Goal: Information Seeking & Learning: Check status

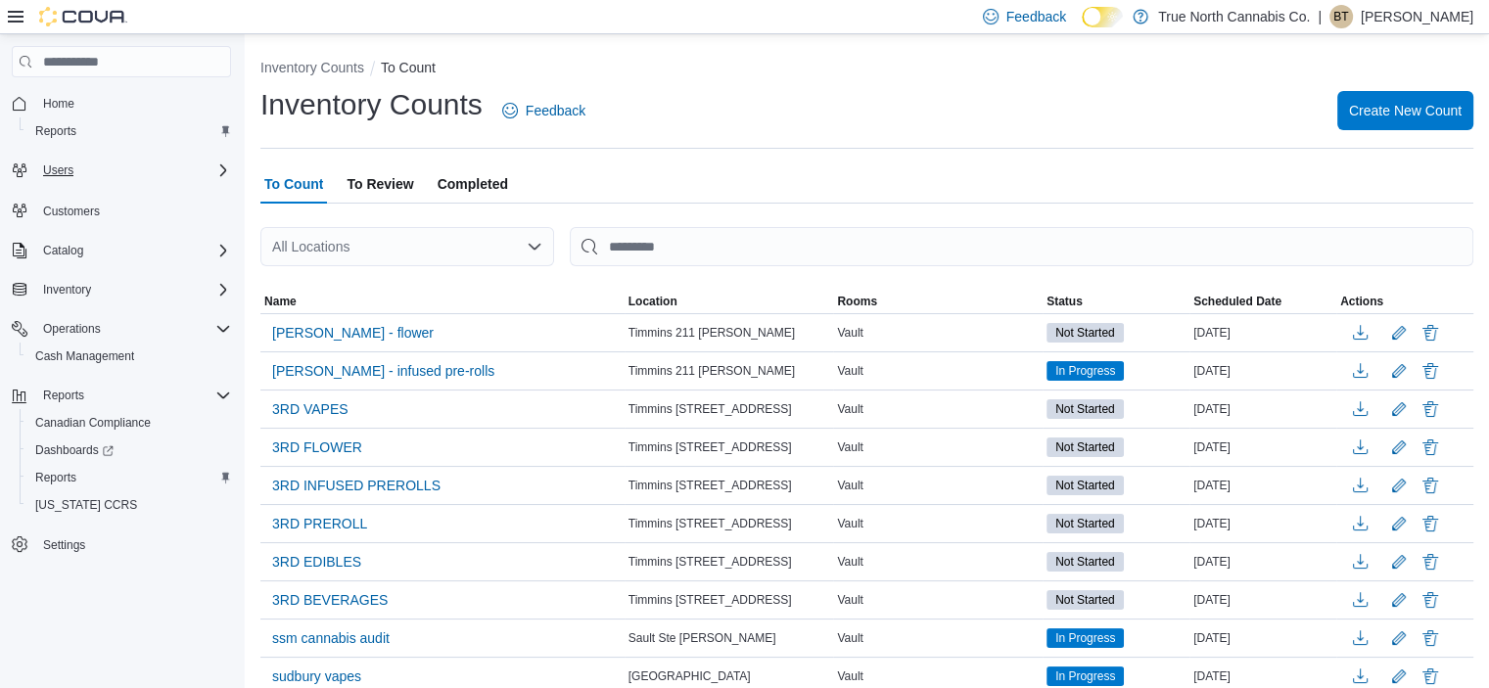
click at [98, 174] on div "Users" at bounding box center [133, 170] width 196 height 23
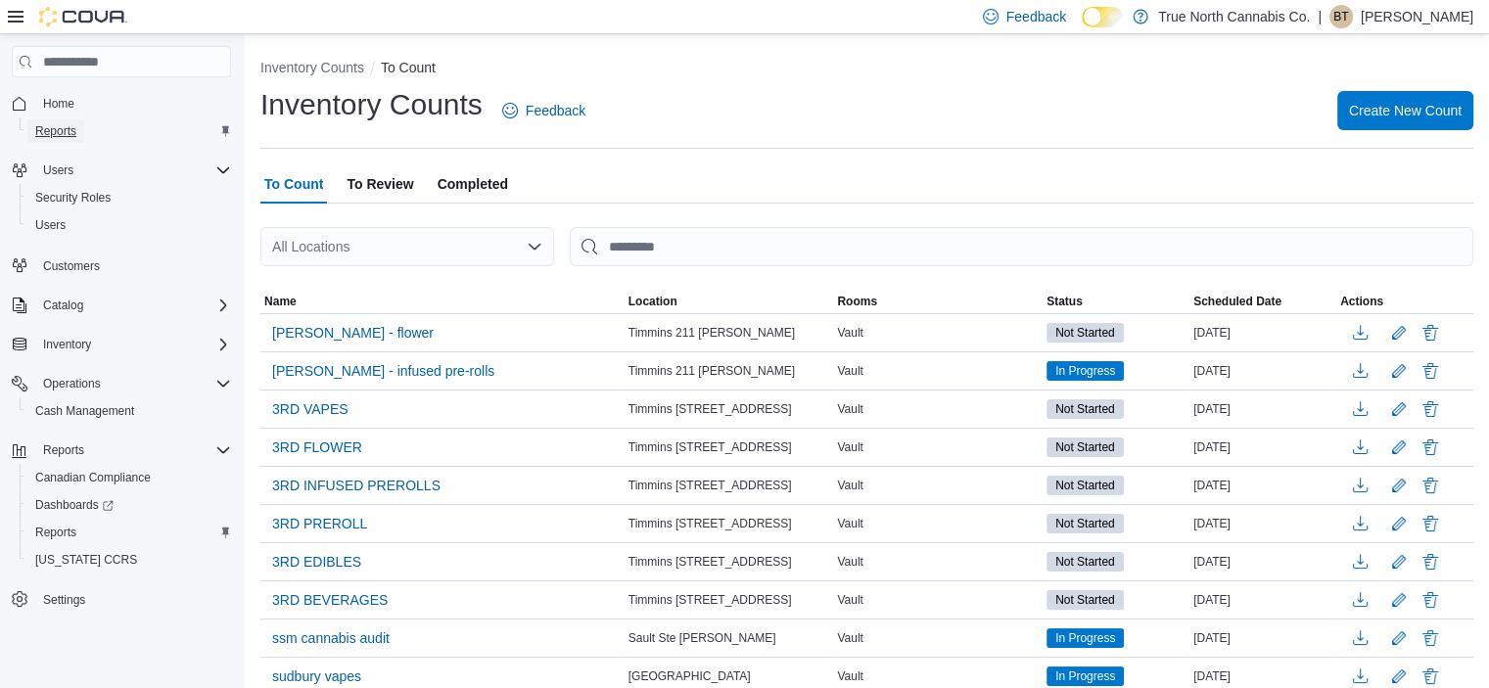
click at [67, 132] on span "Reports" at bounding box center [55, 131] width 41 height 16
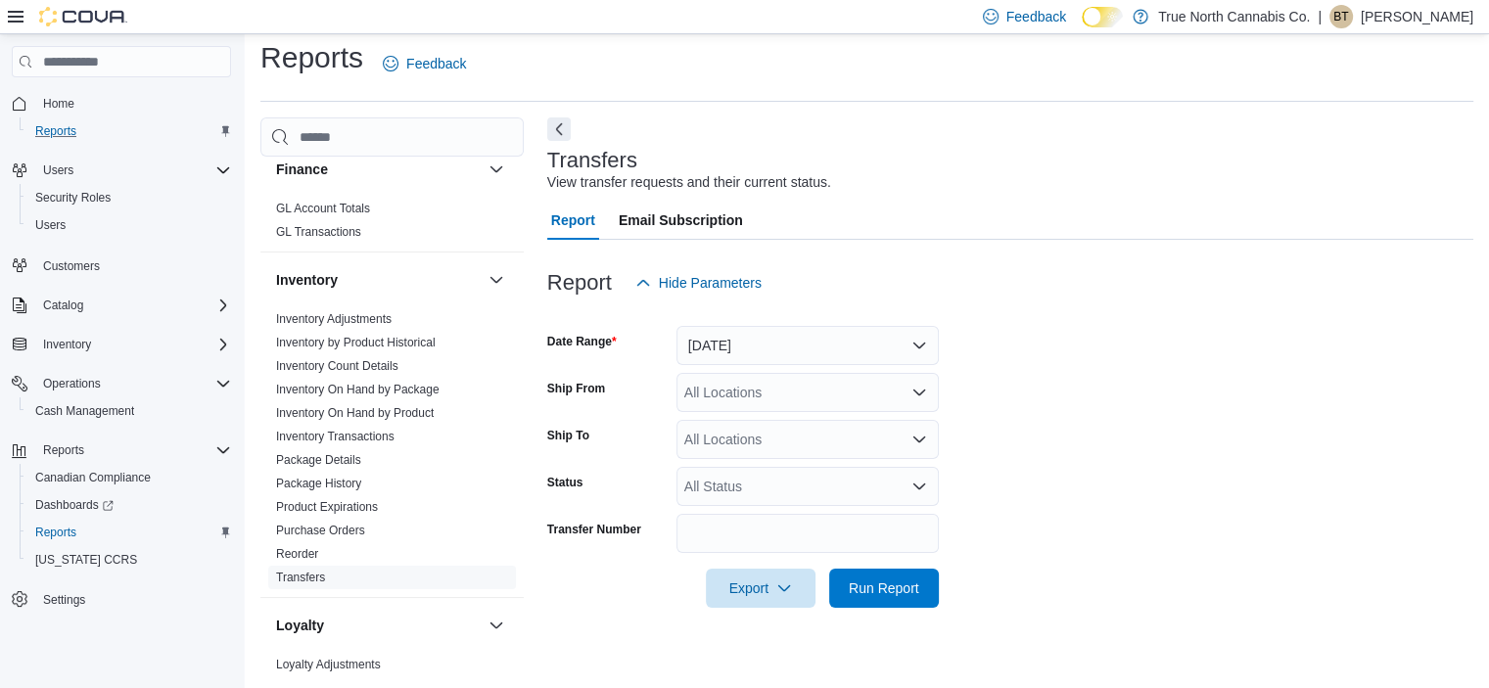
scroll to position [495, 0]
click at [360, 392] on link "Inventory On Hand by Package" at bounding box center [357, 391] width 163 height 14
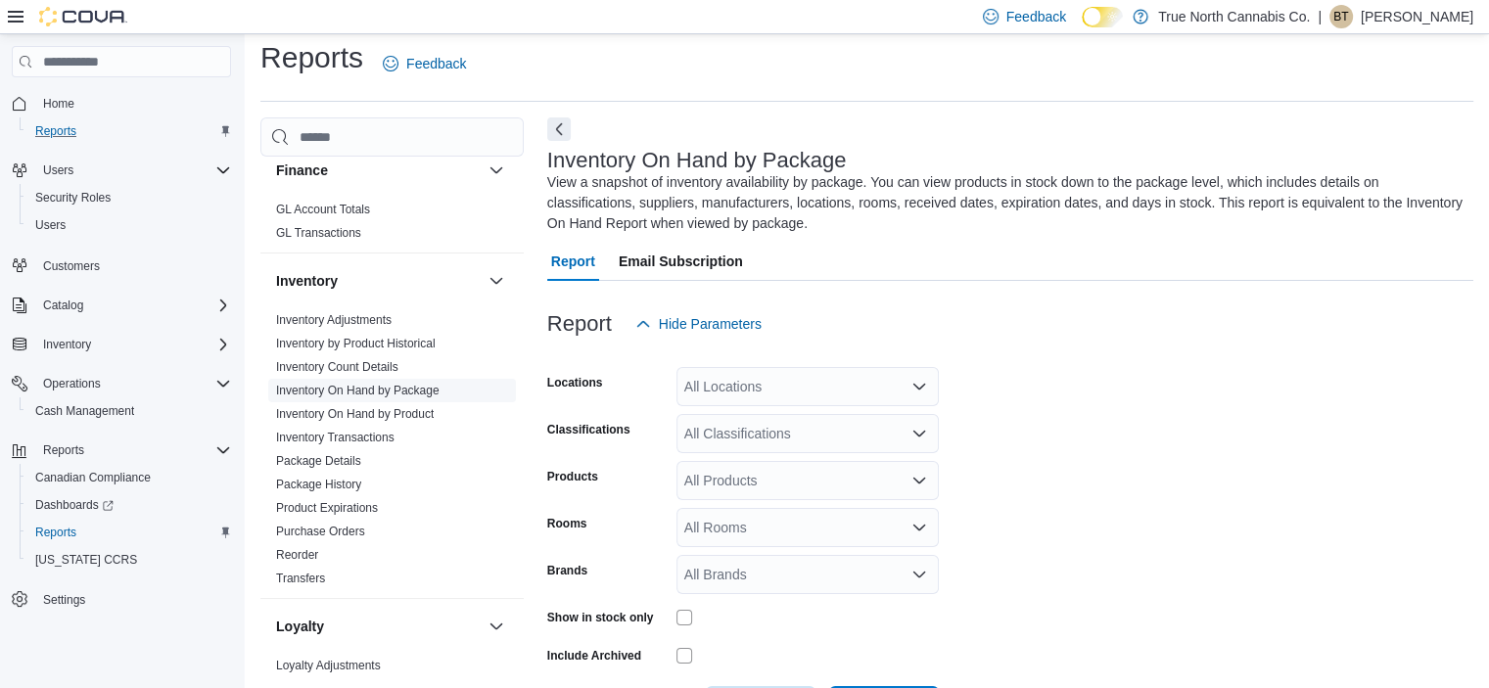
scroll to position [86, 0]
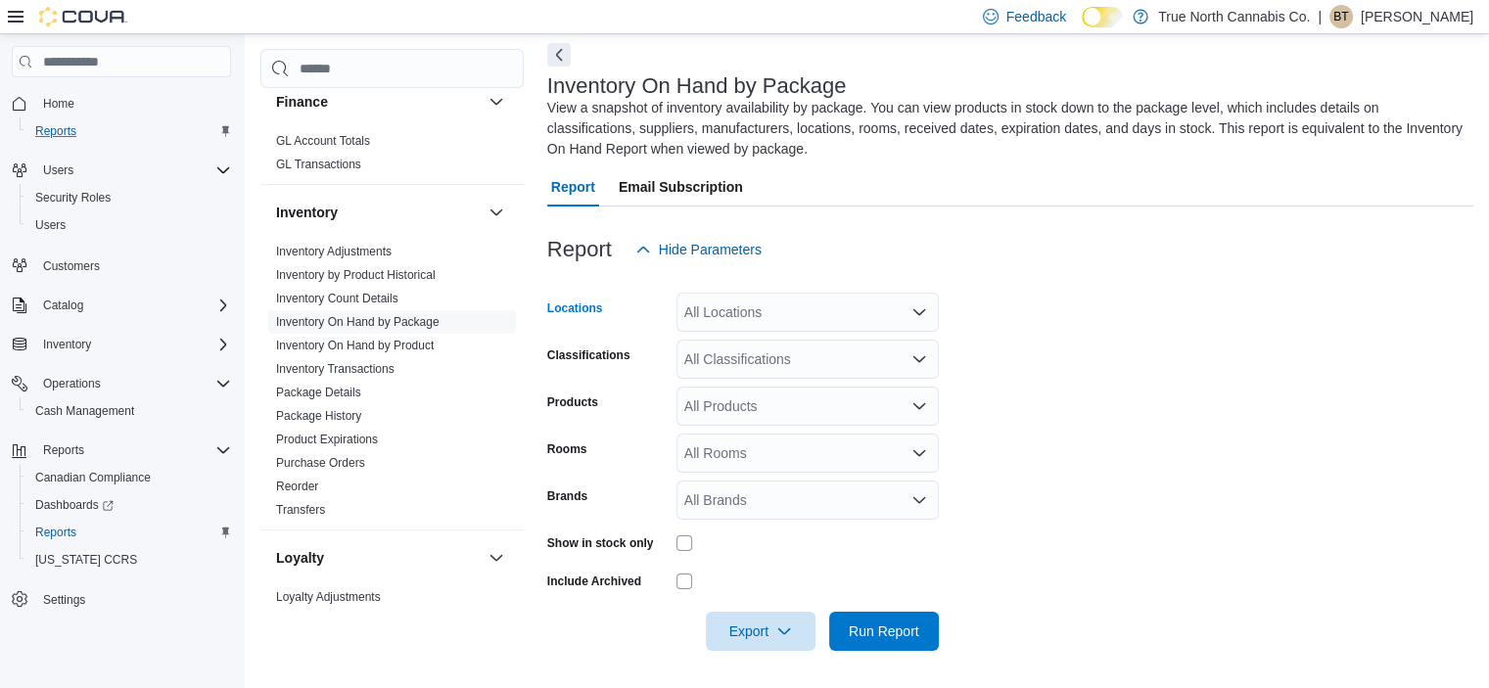
click at [779, 310] on div "All Locations" at bounding box center [807, 312] width 262 height 39
type input "***"
click at [780, 339] on div "Simcoe" at bounding box center [807, 346] width 239 height 20
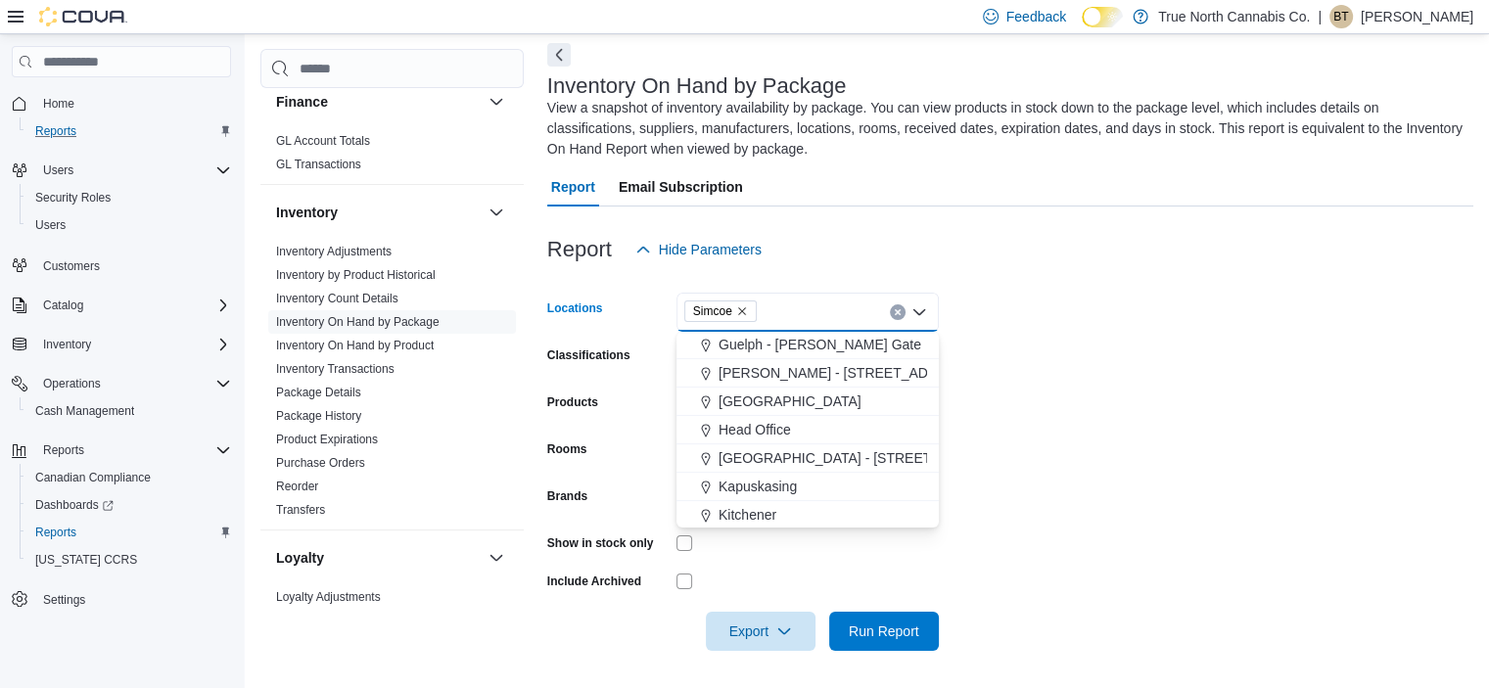
scroll to position [547, 0]
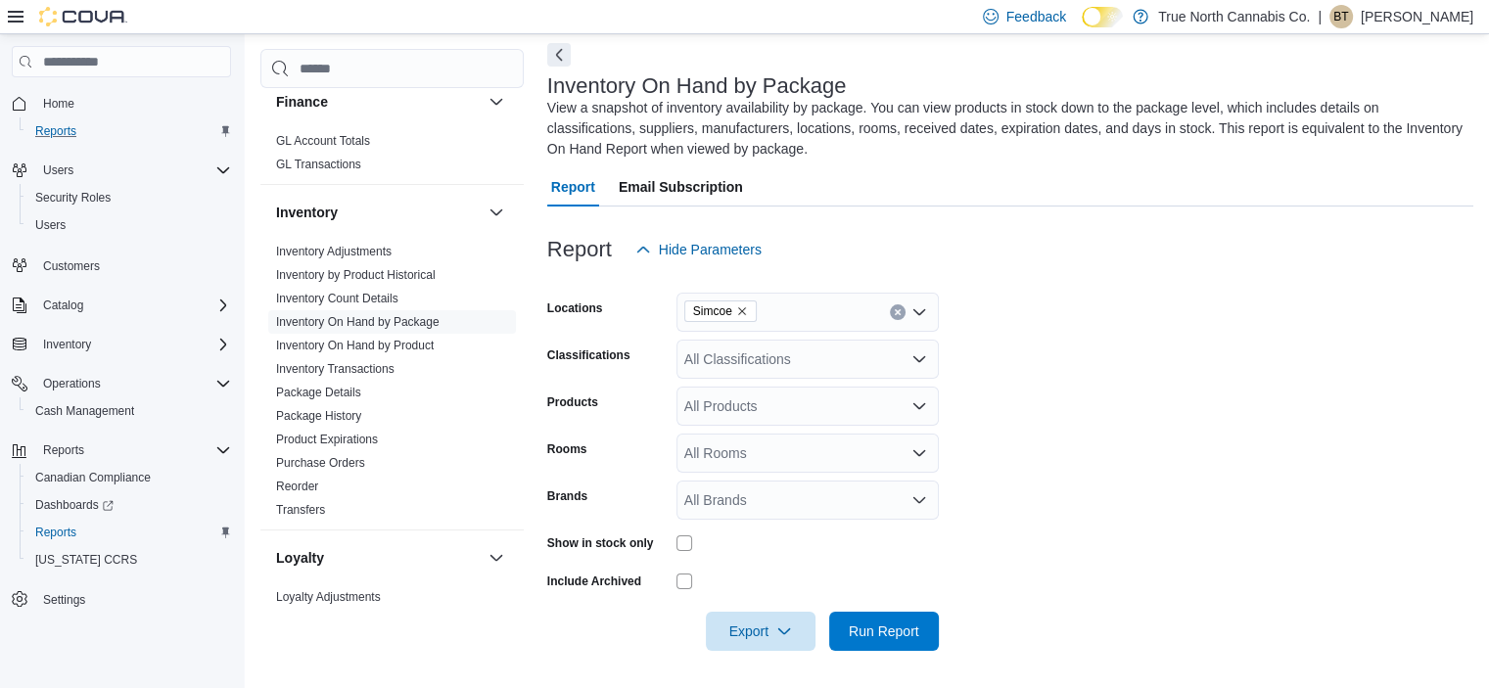
click at [1079, 269] on div "Report Hide Parameters" at bounding box center [1010, 249] width 926 height 39
